Goal: Information Seeking & Learning: Check status

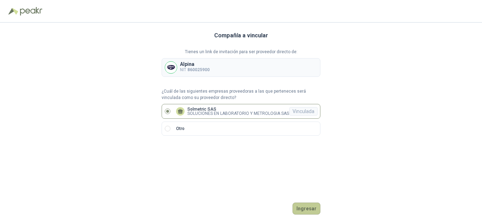
click at [306, 209] on button "Ingresar" at bounding box center [307, 209] width 28 height 12
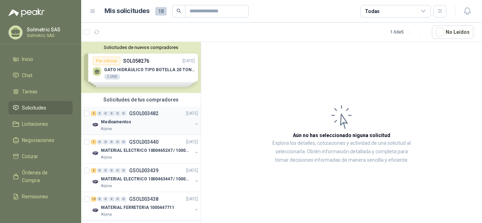
click at [140, 112] on p "GSOL003482" at bounding box center [143, 113] width 29 height 5
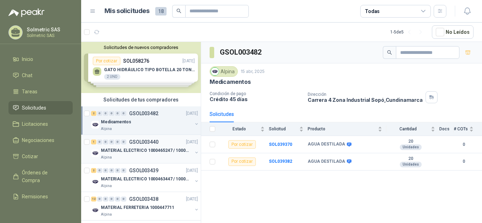
click at [127, 160] on div "Alpina" at bounding box center [146, 158] width 91 height 6
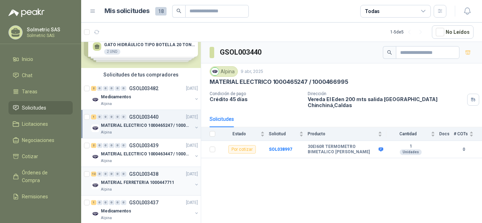
scroll to position [39, 0]
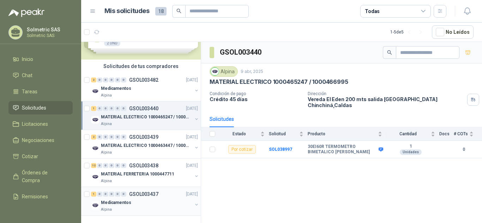
click at [134, 200] on div "Medicamentos" at bounding box center [146, 203] width 91 height 8
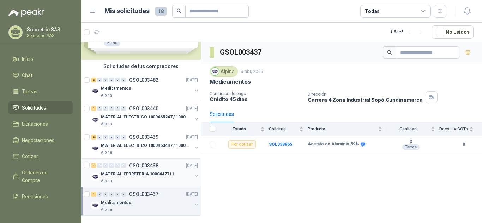
click at [148, 179] on div "Alpina" at bounding box center [146, 182] width 91 height 6
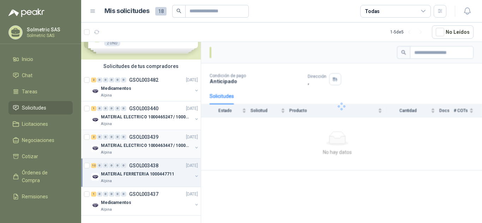
click at [152, 143] on p "MATERIAL ELECTRICO 1000463447 / 1000465800" at bounding box center [145, 146] width 88 height 7
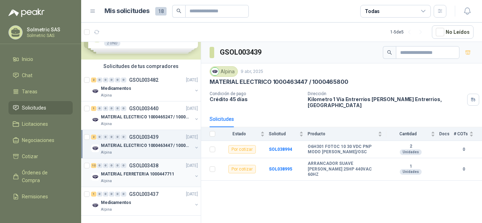
click at [147, 172] on div "MATERIAL FERRETERIA 1000447711" at bounding box center [146, 174] width 91 height 8
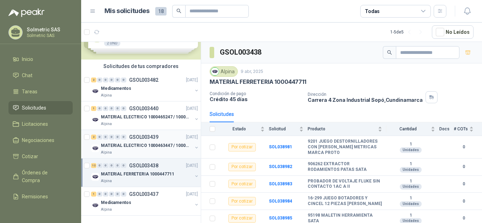
click at [149, 143] on p "MATERIAL ELECTRICO 1000463447 / 1000465800" at bounding box center [145, 146] width 88 height 7
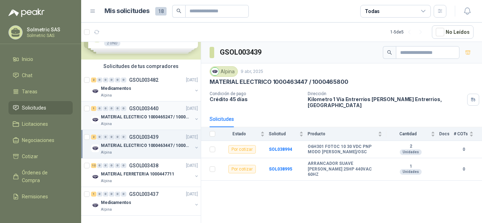
click at [155, 114] on p "MATERIAL ELECTRICO 1000465247 / 1000466995" at bounding box center [145, 117] width 88 height 7
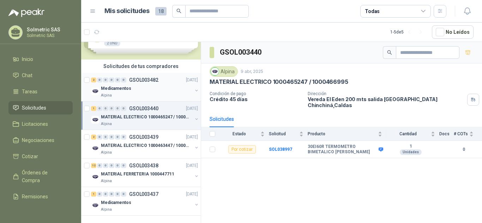
click at [143, 78] on p "GSOL003482" at bounding box center [143, 80] width 29 height 5
